Goal: Communication & Community: Answer question/provide support

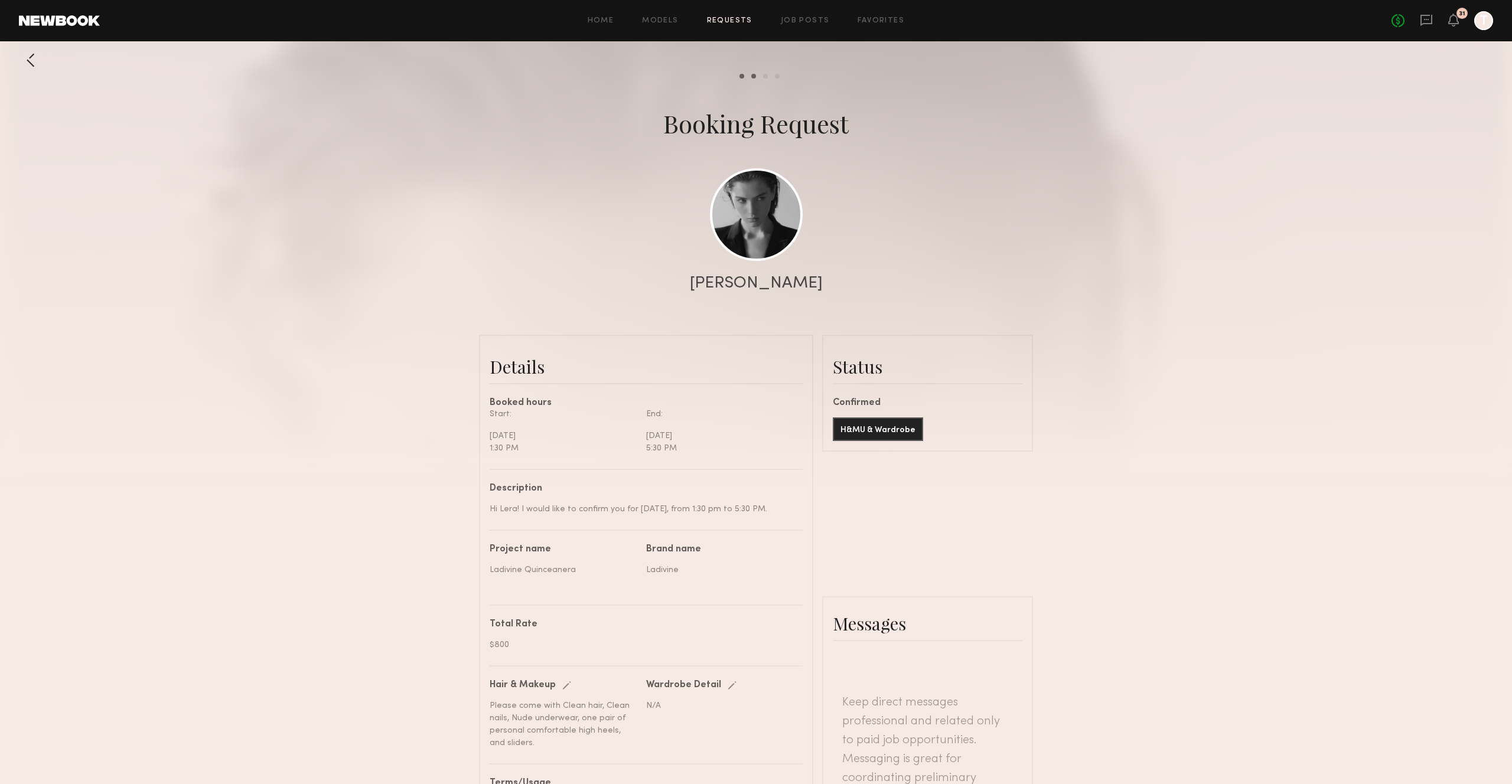
scroll to position [950, 0]
click at [1479, 30] on icon "T" at bounding box center [1483, 20] width 19 height 19
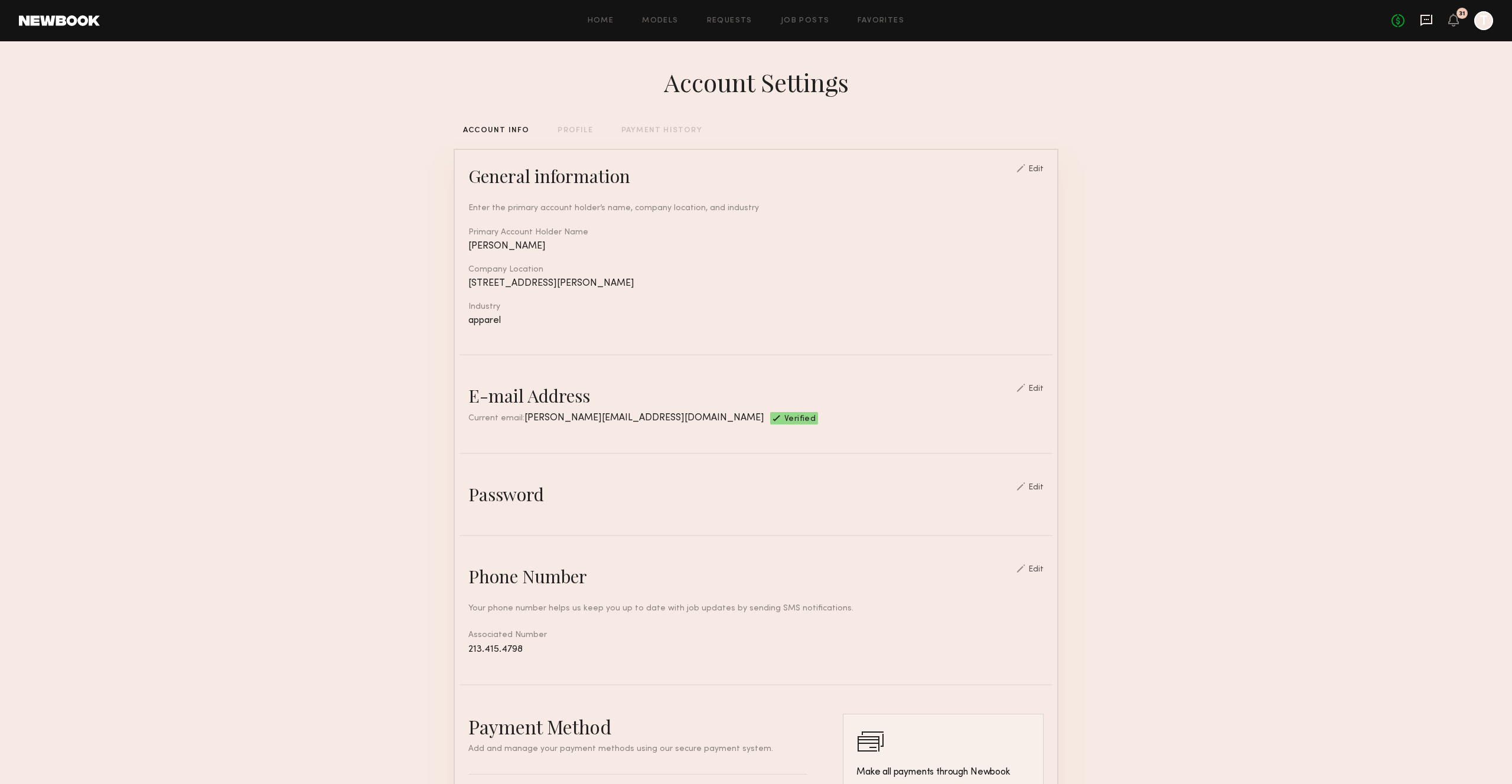
click at [1430, 20] on icon at bounding box center [1426, 20] width 13 height 13
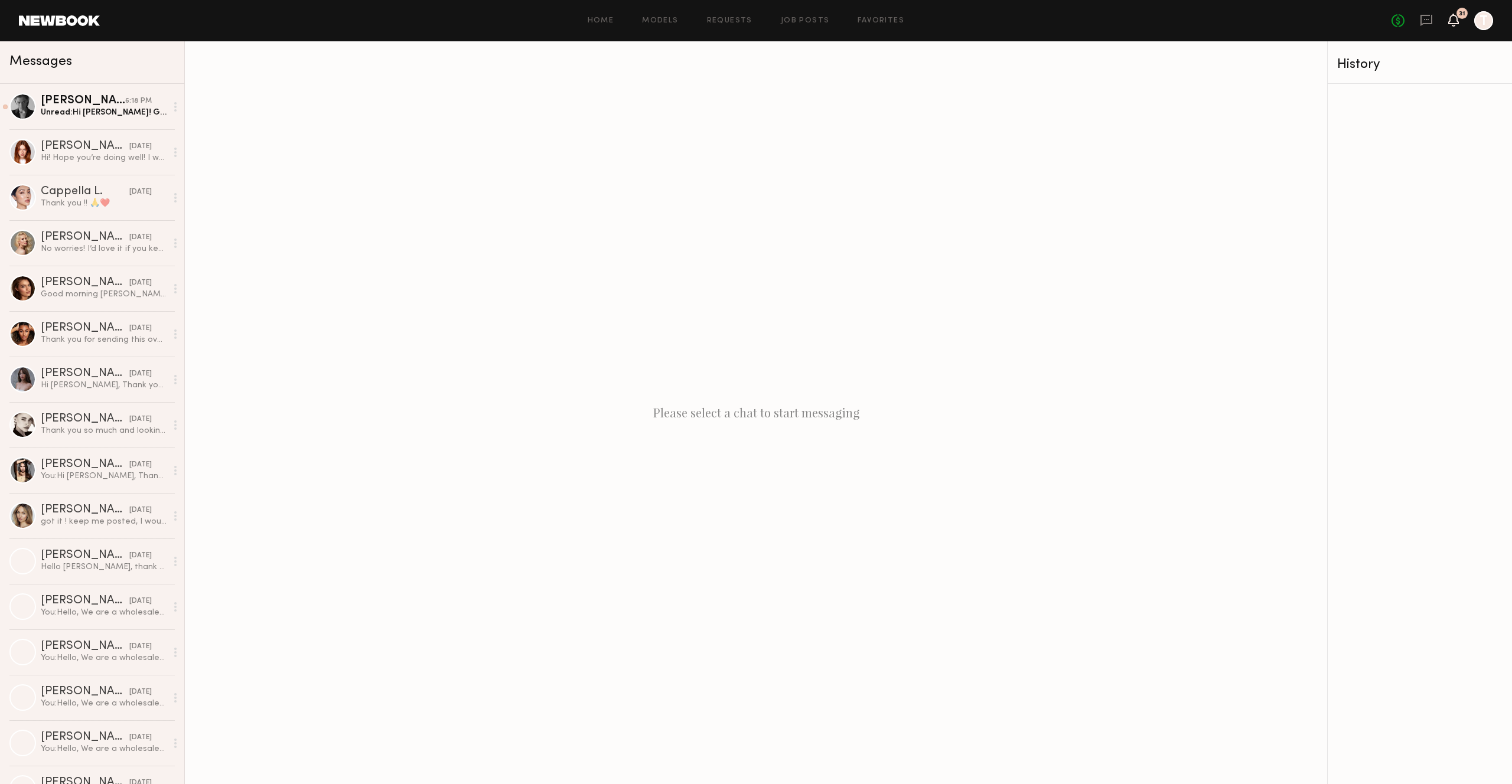
click at [1456, 20] on icon at bounding box center [1453, 19] width 9 height 8
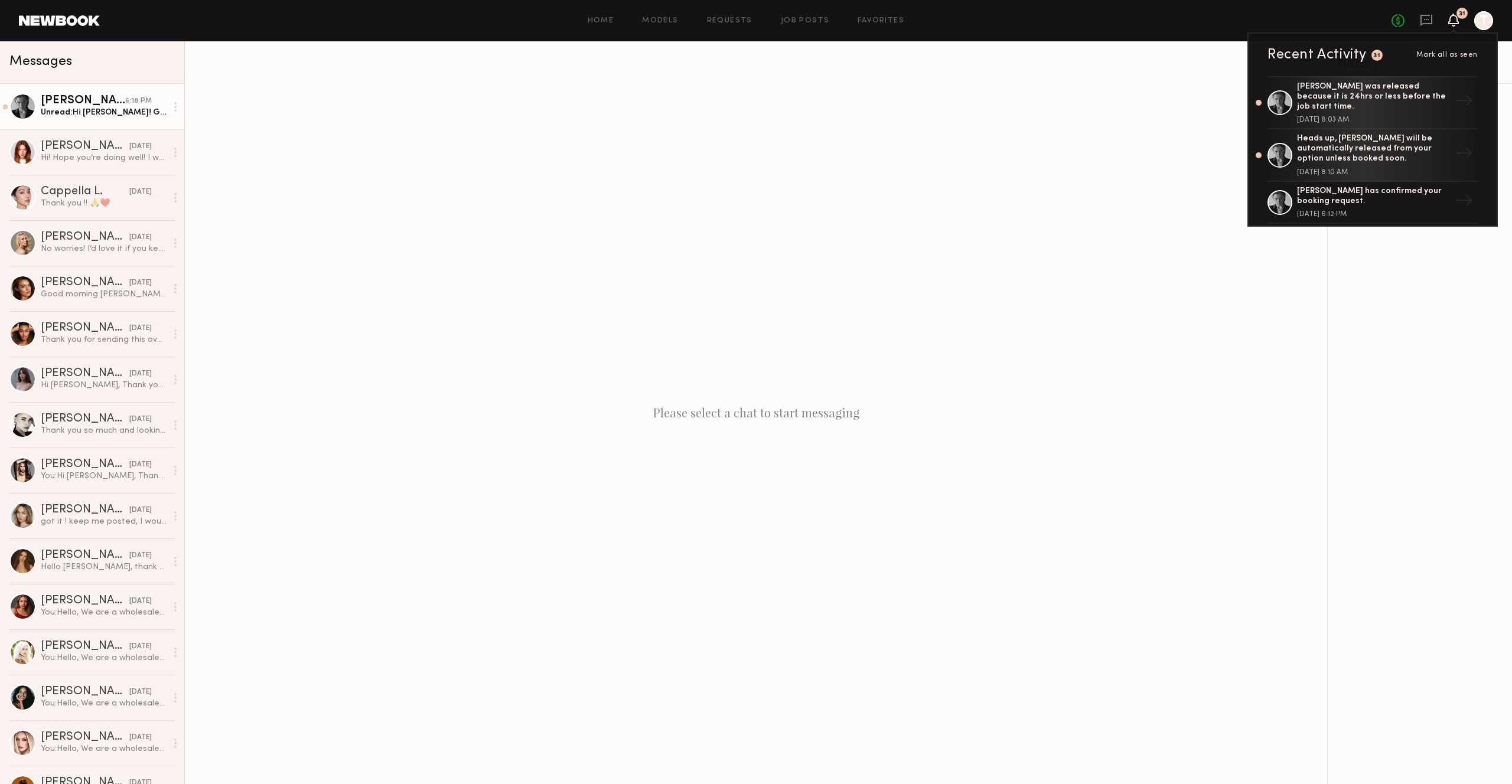
click at [98, 103] on div "[PERSON_NAME]" at bounding box center [83, 101] width 85 height 12
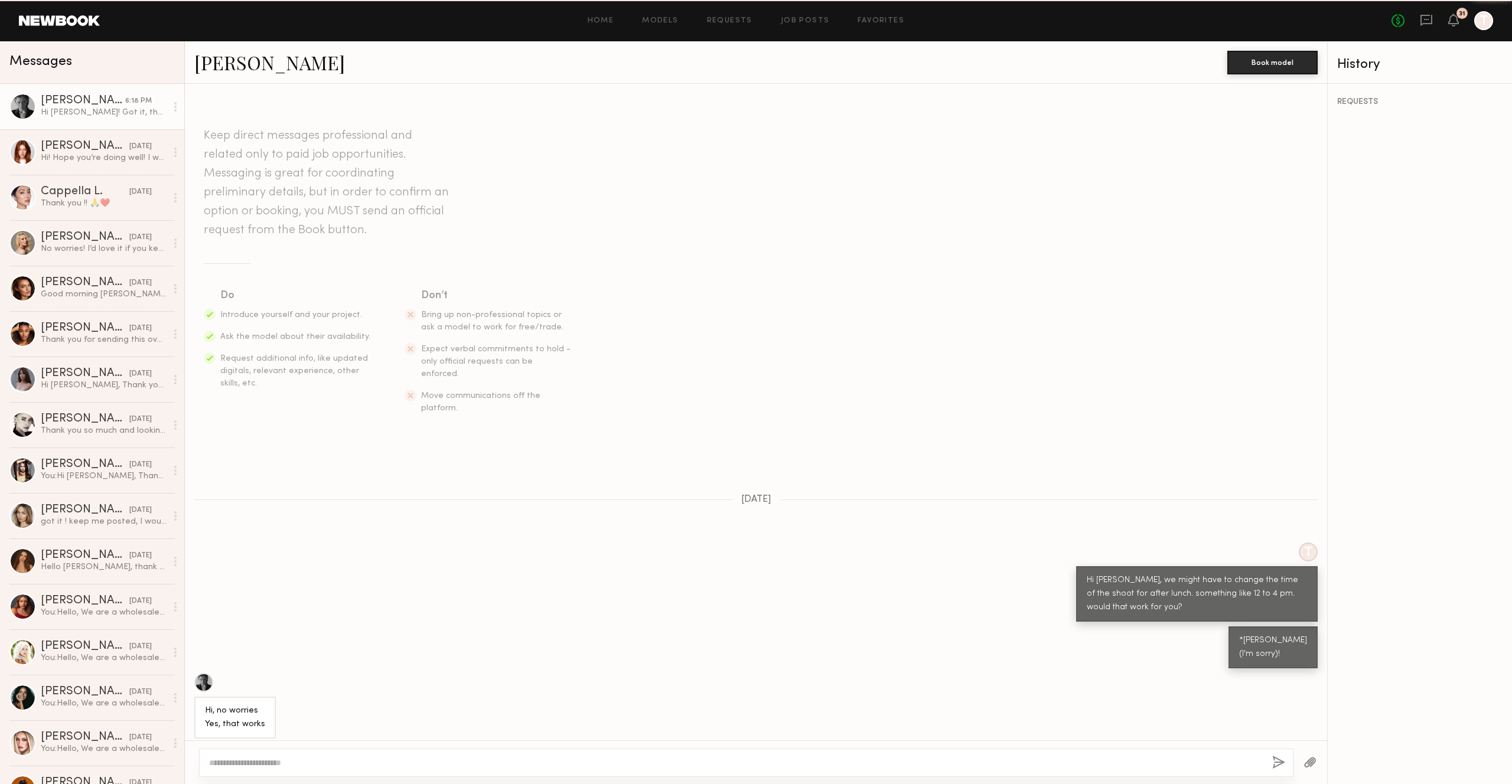
scroll to position [310, 0]
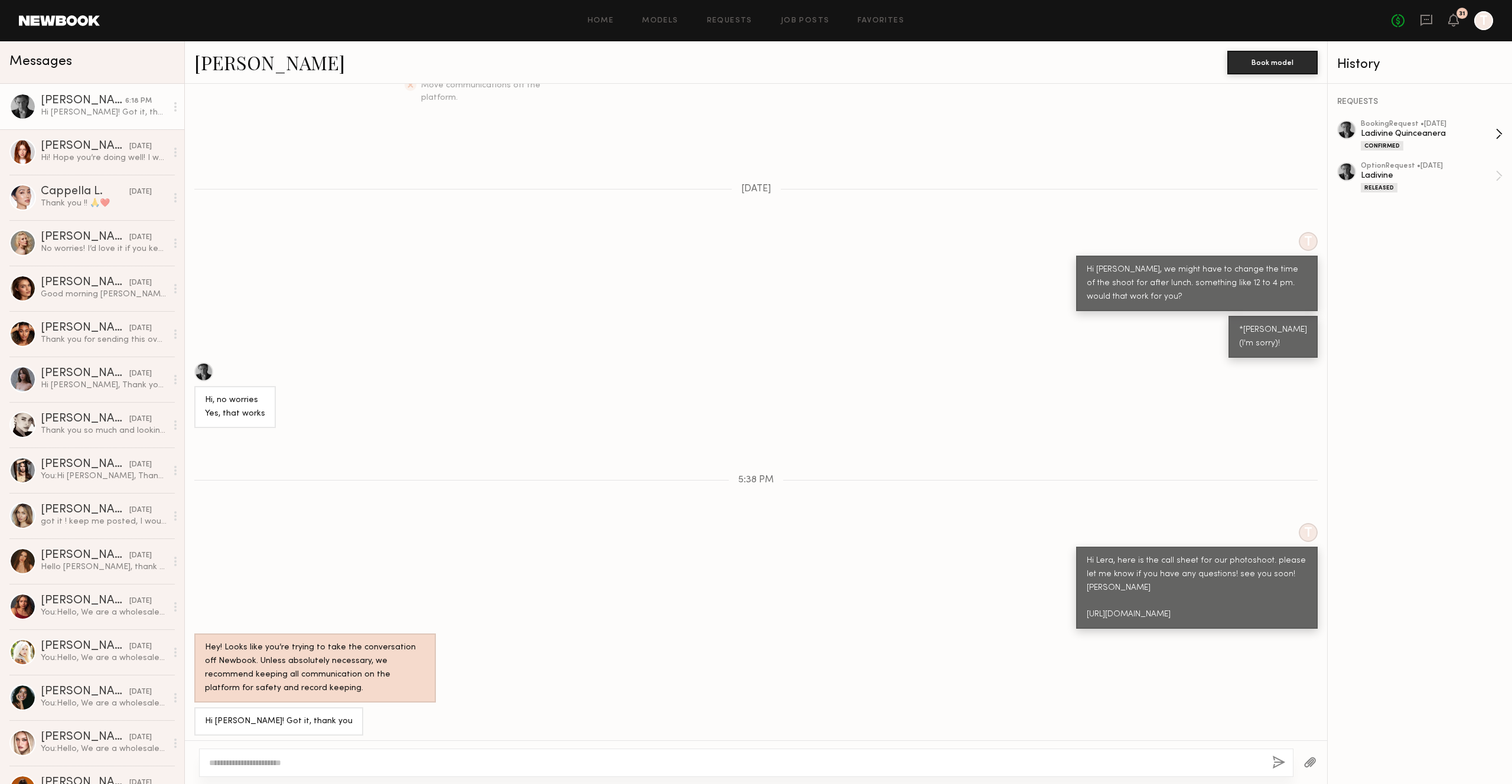
click at [1411, 130] on div "Ladivine Quinceanera" at bounding box center [1428, 133] width 135 height 11
